Goal: Information Seeking & Learning: Check status

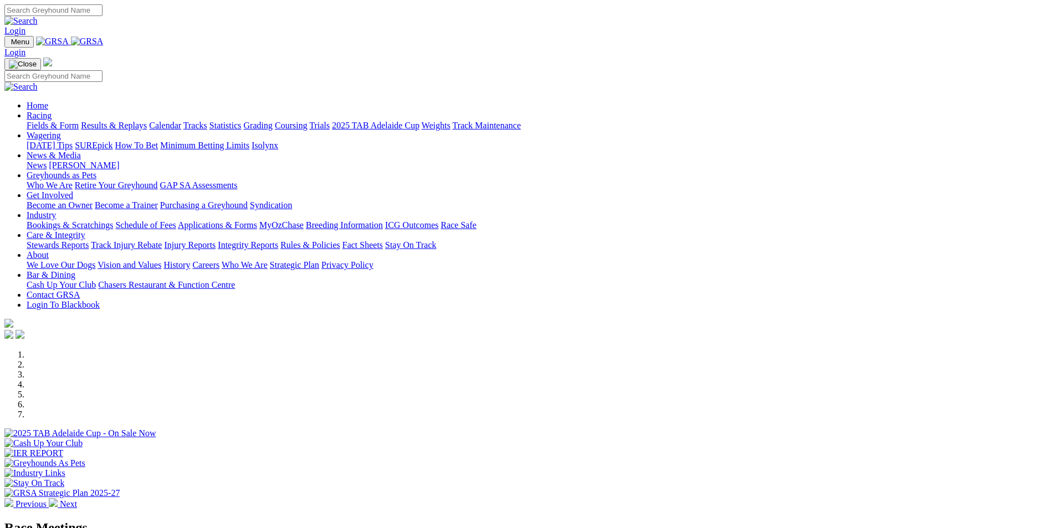
click at [147, 121] on link "Results & Replays" at bounding box center [114, 125] width 66 height 9
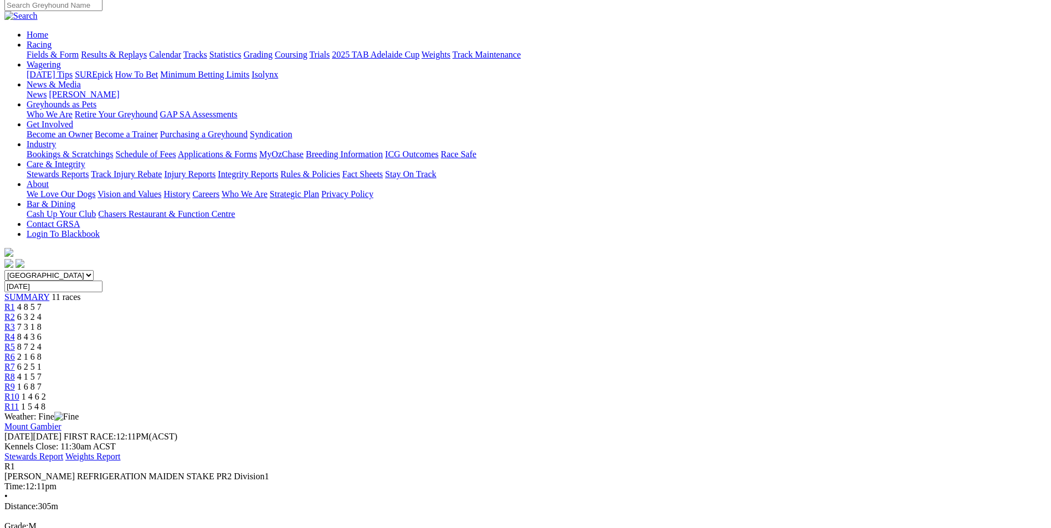
scroll to position [111, 0]
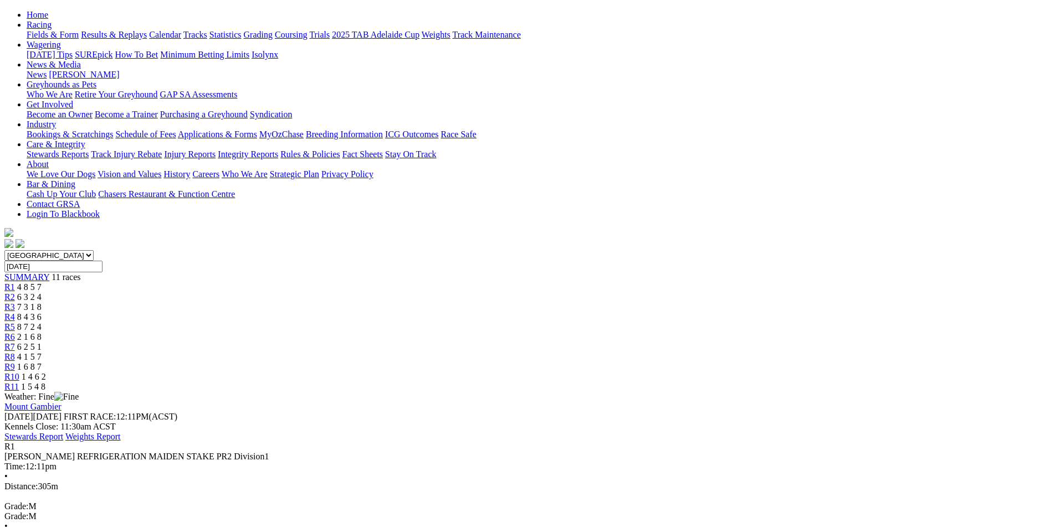
click at [15, 292] on link "R2" at bounding box center [9, 296] width 11 height 9
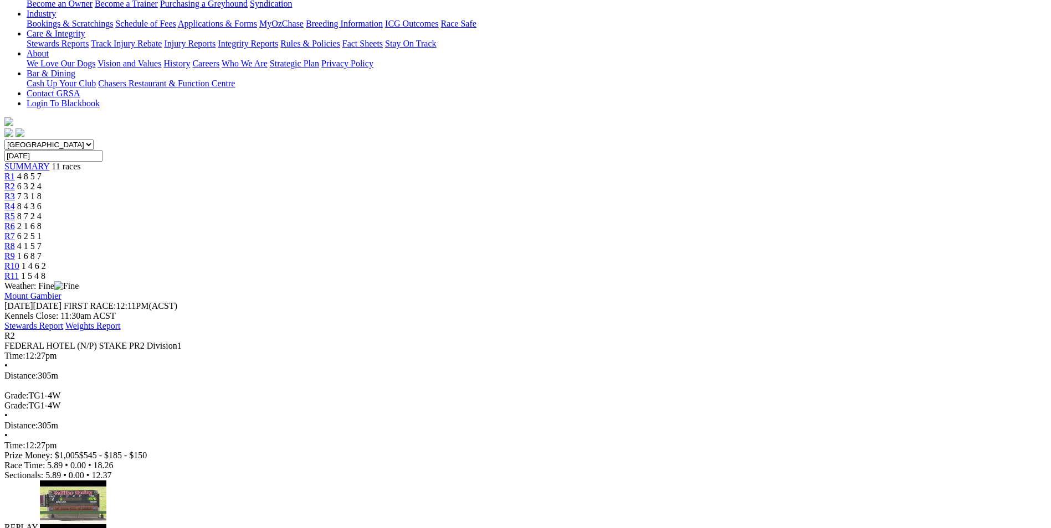
scroll to position [166, 0]
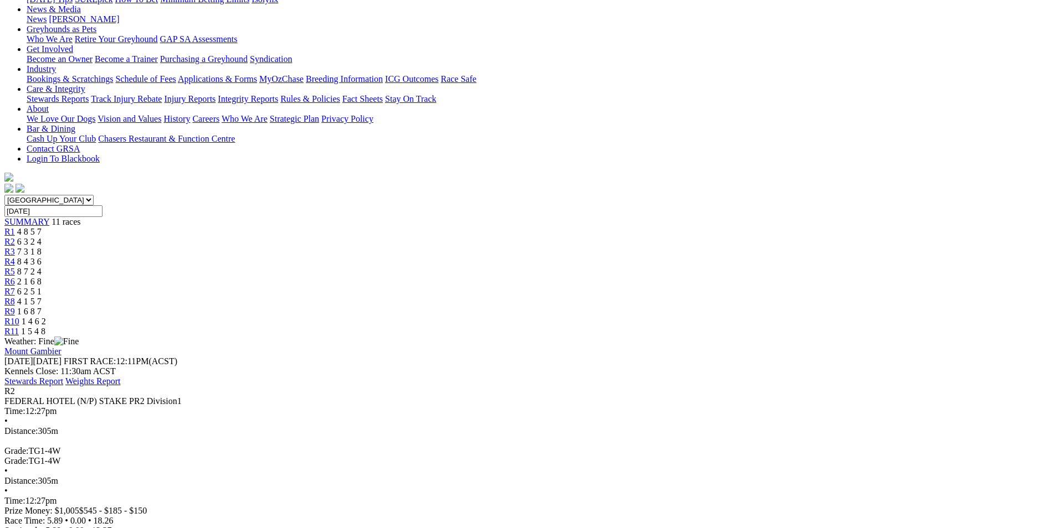
click at [403, 247] on div "R3 7 3 1 8" at bounding box center [525, 252] width 1042 height 10
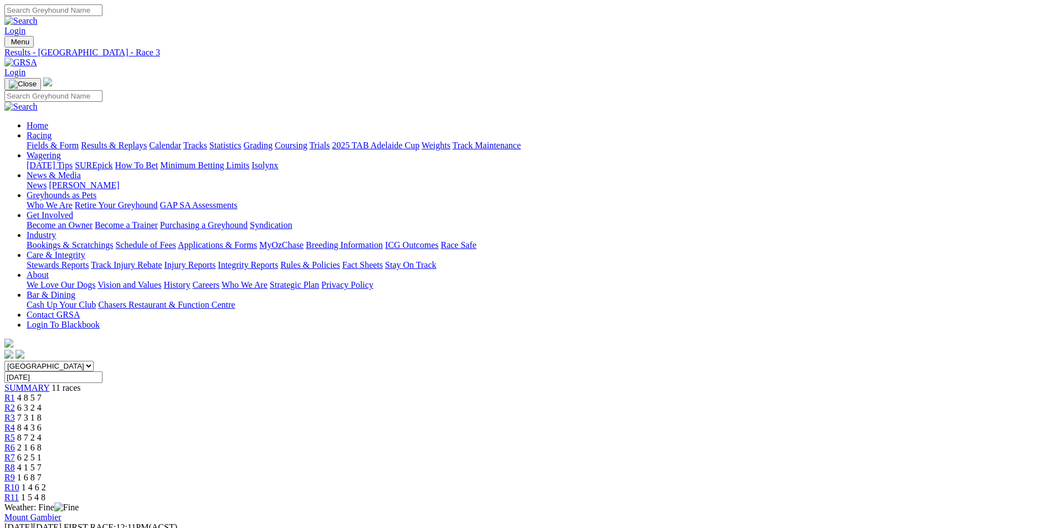
click at [457, 423] on div "R4 8 4 3 6" at bounding box center [525, 428] width 1042 height 10
click at [15, 433] on span "R5" at bounding box center [9, 437] width 11 height 9
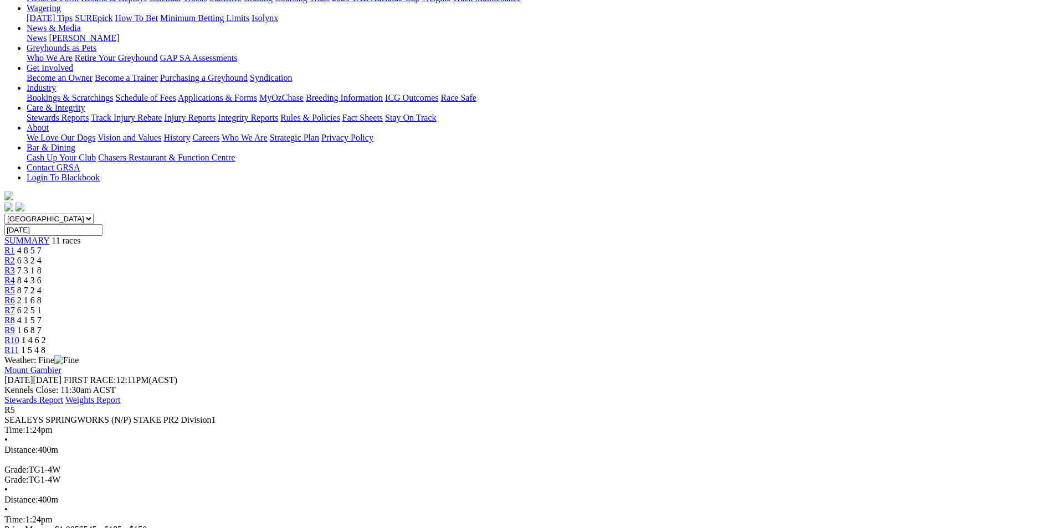
scroll to position [166, 0]
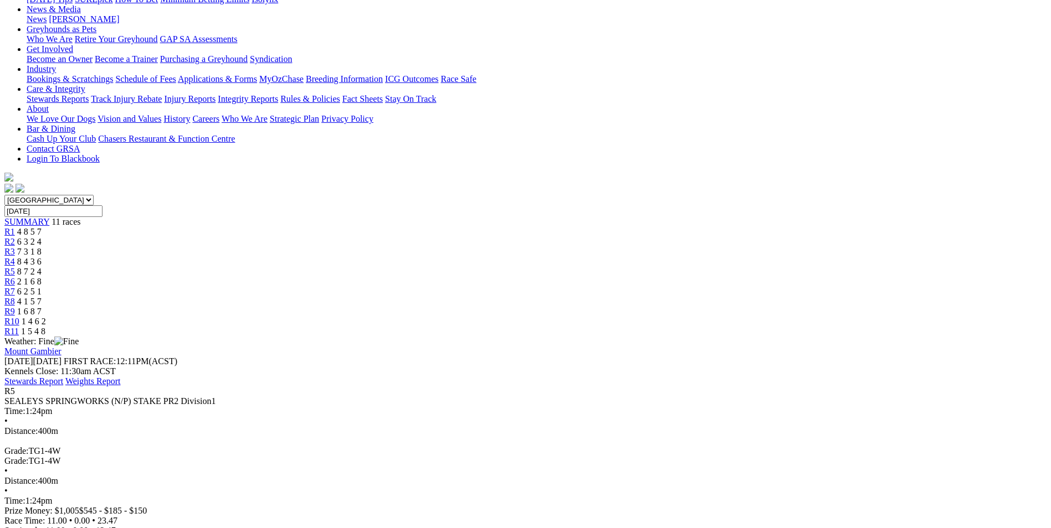
click at [15, 277] on span "R6" at bounding box center [9, 281] width 11 height 9
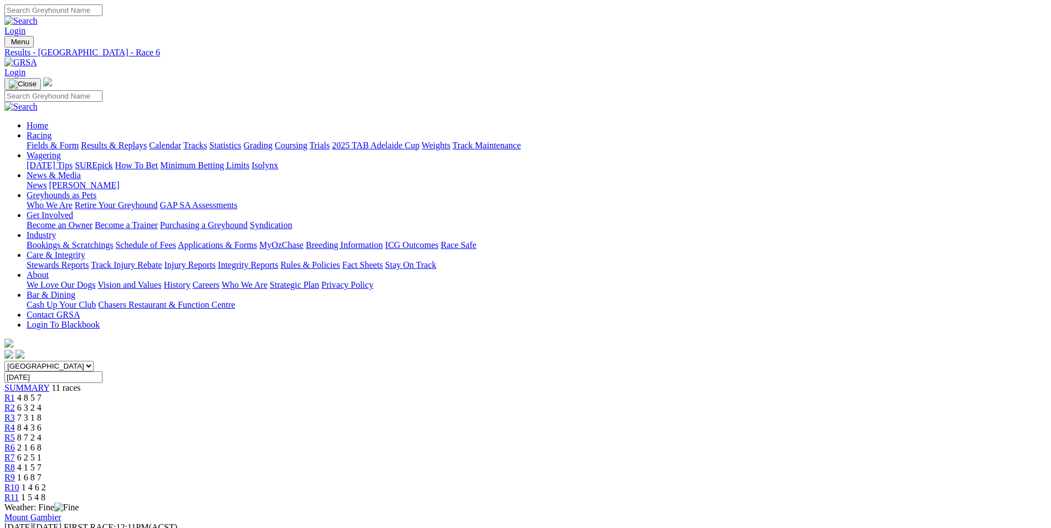
click at [15, 453] on span "R7" at bounding box center [9, 457] width 11 height 9
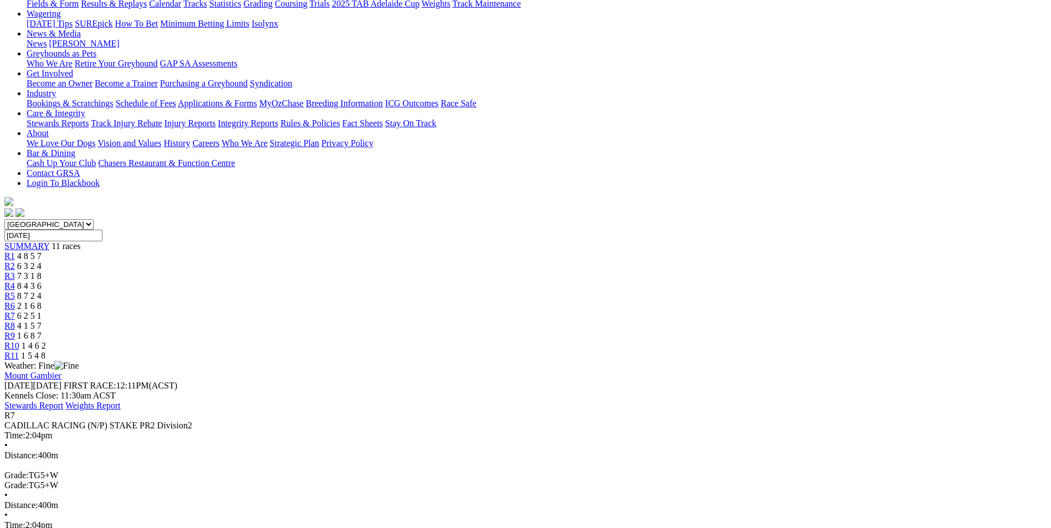
scroll to position [166, 0]
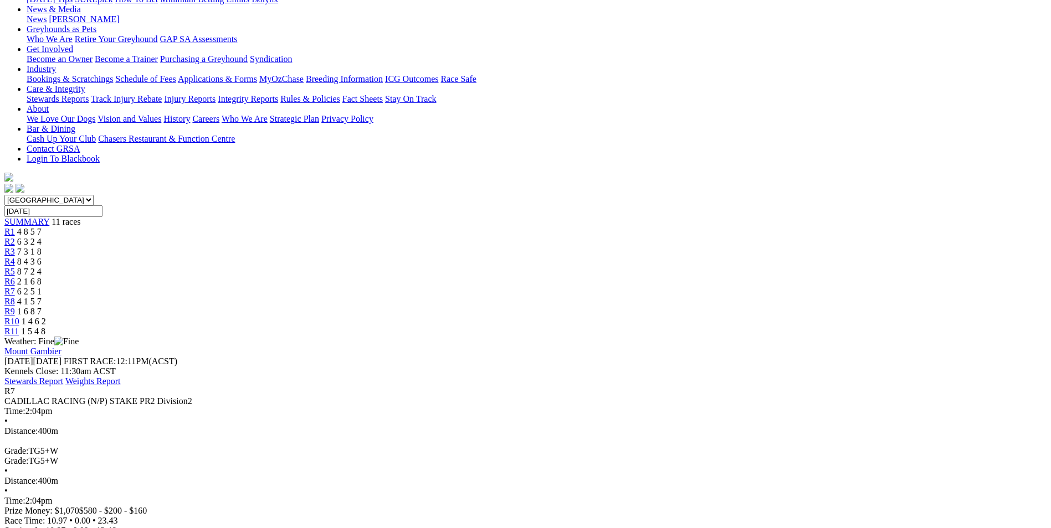
click at [686, 297] on div "R8 4 1 5 7" at bounding box center [525, 302] width 1042 height 10
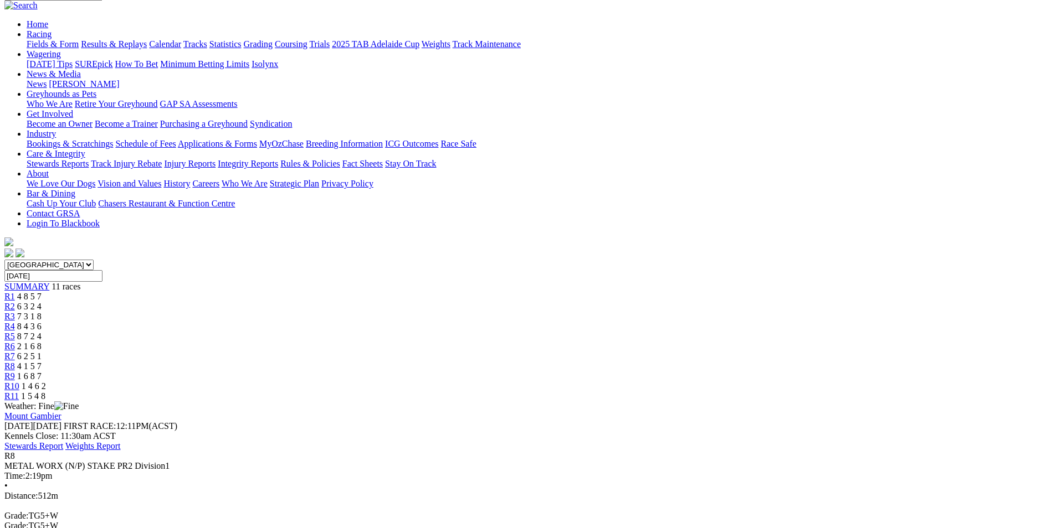
scroll to position [111, 0]
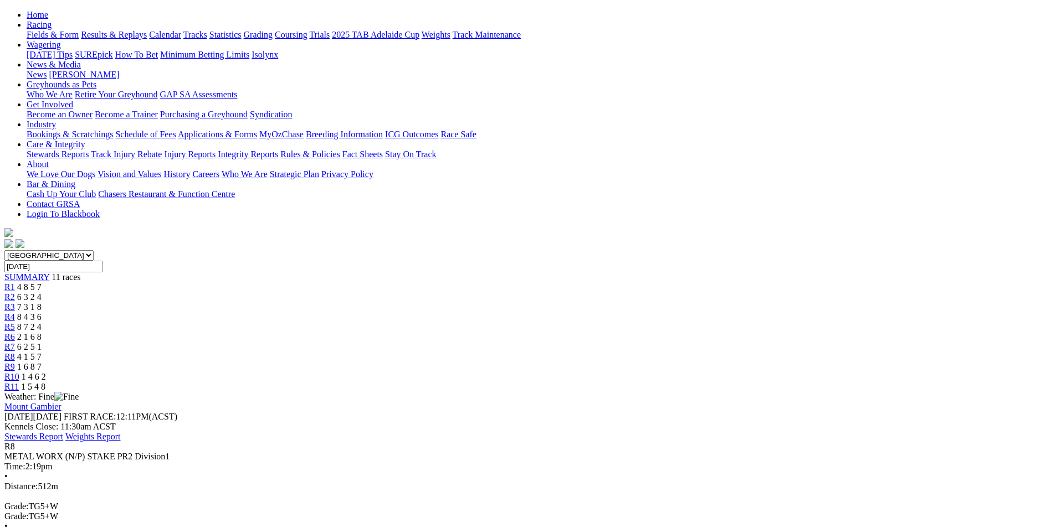
click at [15, 362] on link "R9" at bounding box center [9, 366] width 11 height 9
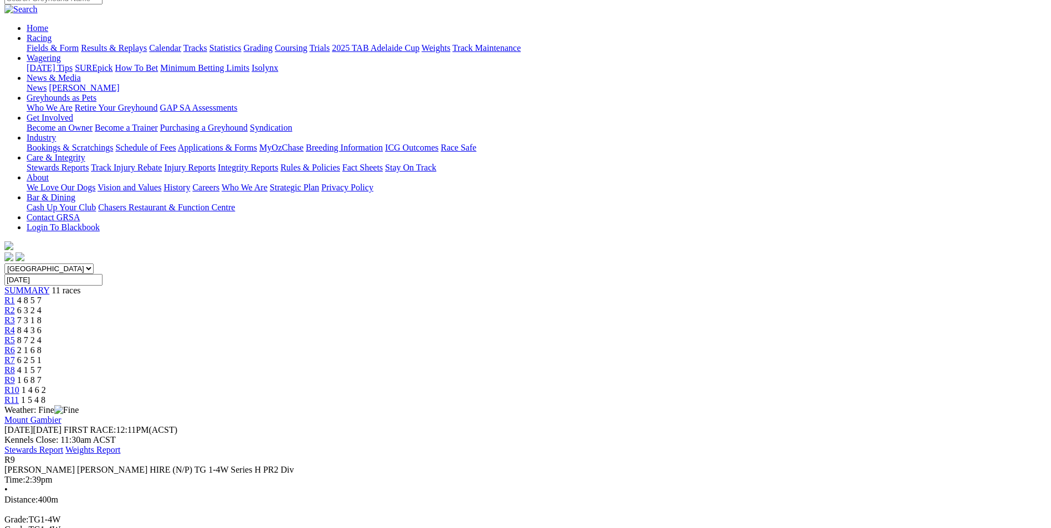
scroll to position [111, 0]
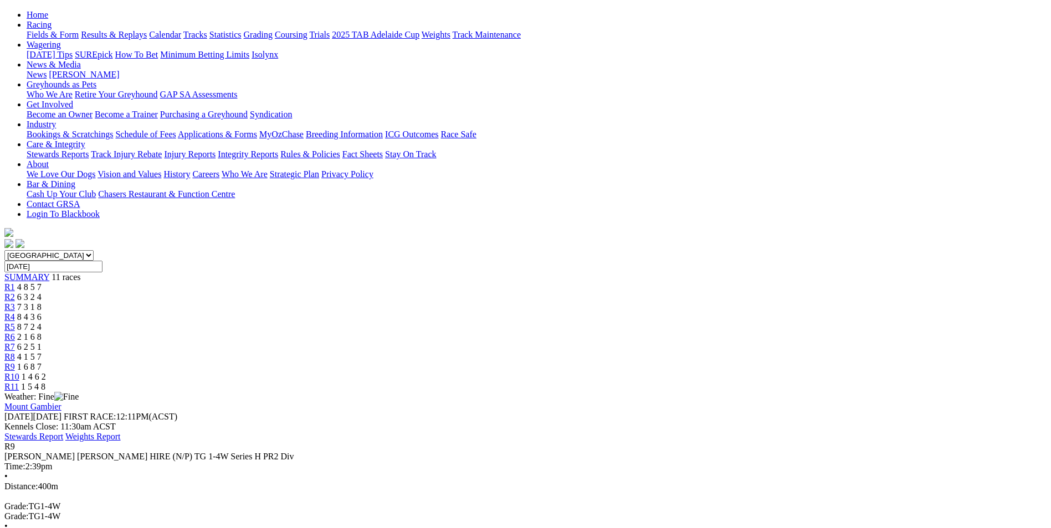
click at [19, 372] on span "R10" at bounding box center [11, 376] width 15 height 9
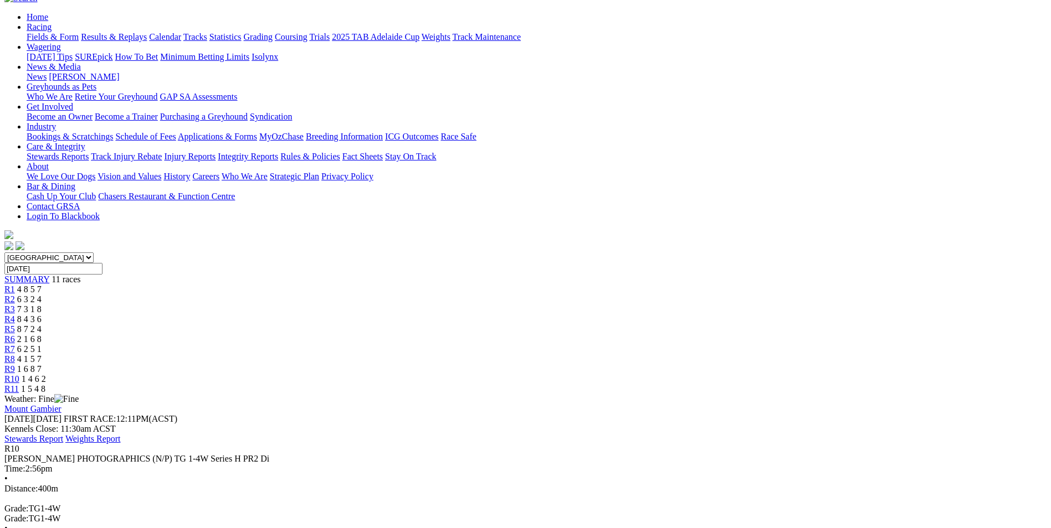
scroll to position [111, 0]
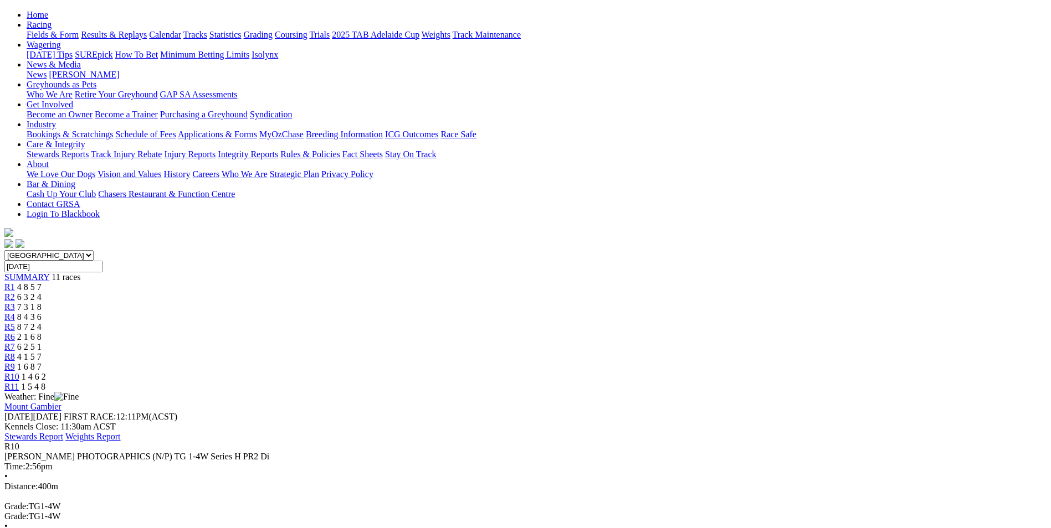
click at [19, 382] on span "R11" at bounding box center [11, 386] width 14 height 9
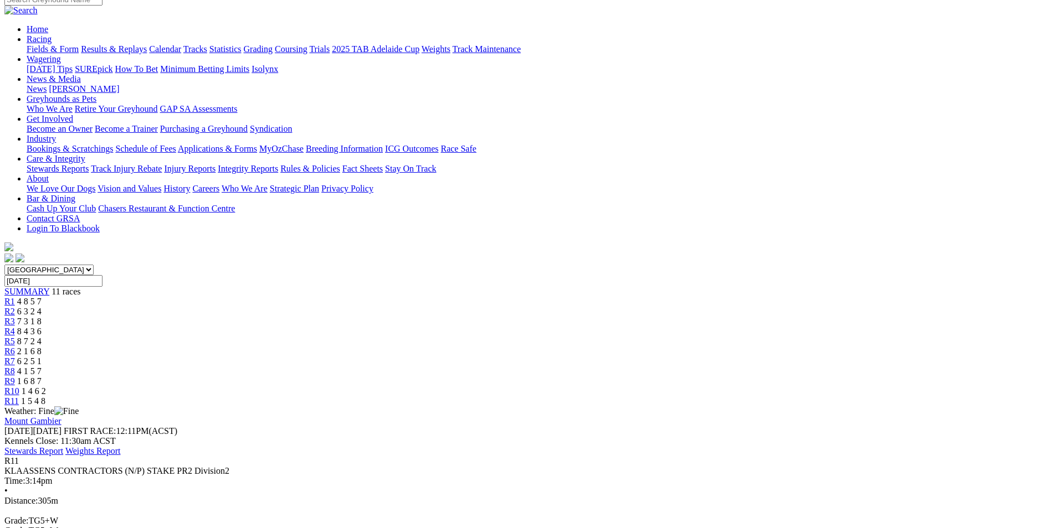
scroll to position [111, 0]
